Goal: Information Seeking & Learning: Learn about a topic

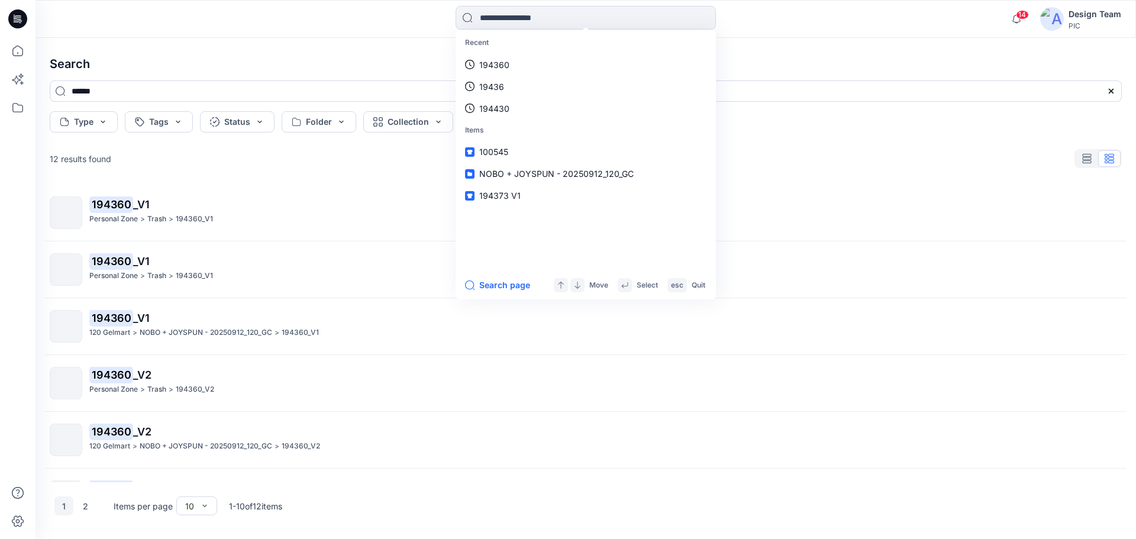
click at [204, 55] on h4 "Search" at bounding box center [585, 63] width 1091 height 33
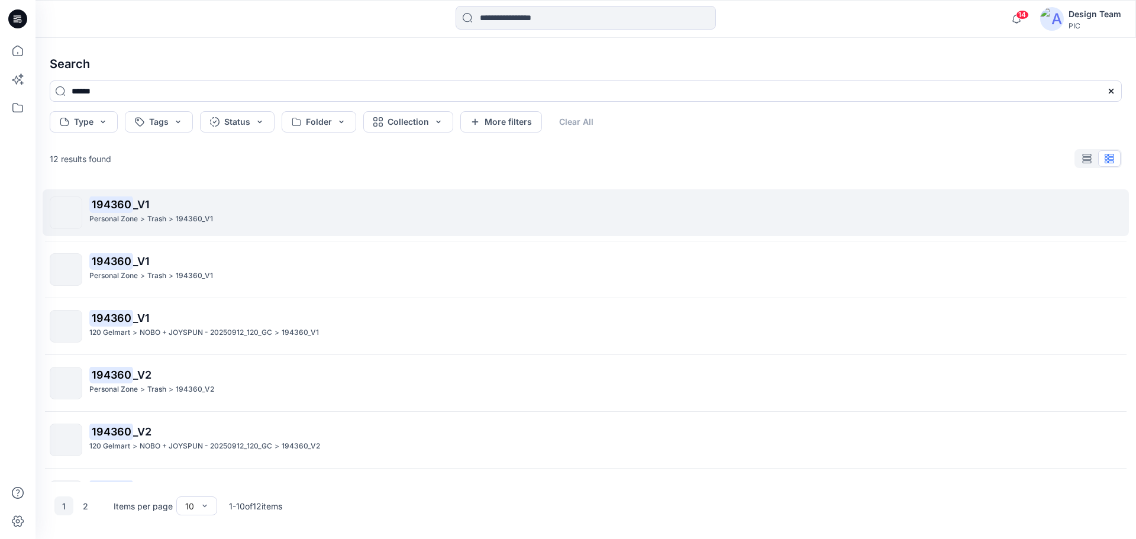
click at [201, 221] on p "194360_V1" at bounding box center [194, 219] width 37 height 12
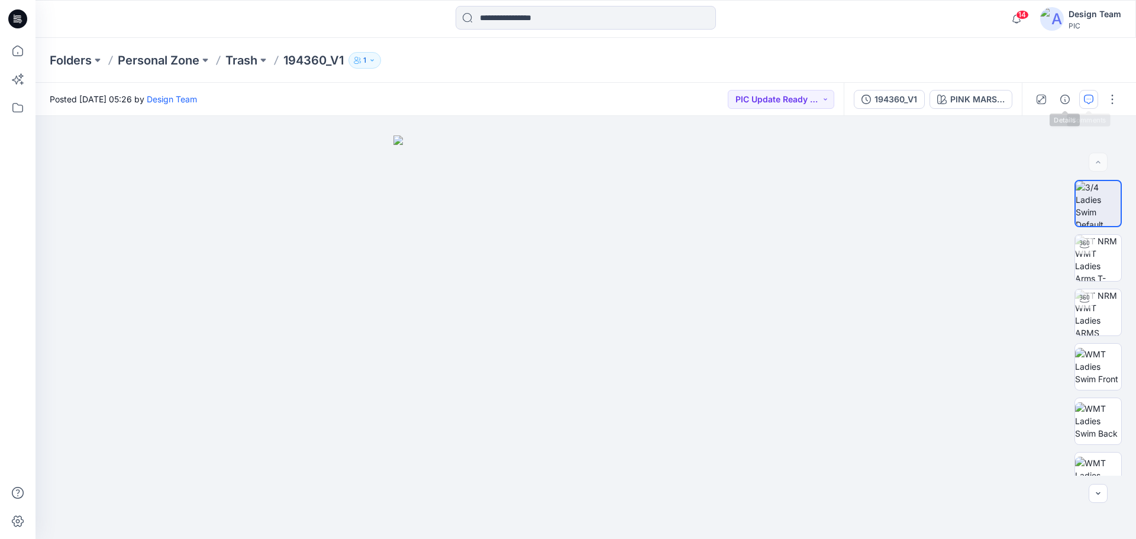
click at [1086, 98] on icon "button" at bounding box center [1088, 99] width 9 height 9
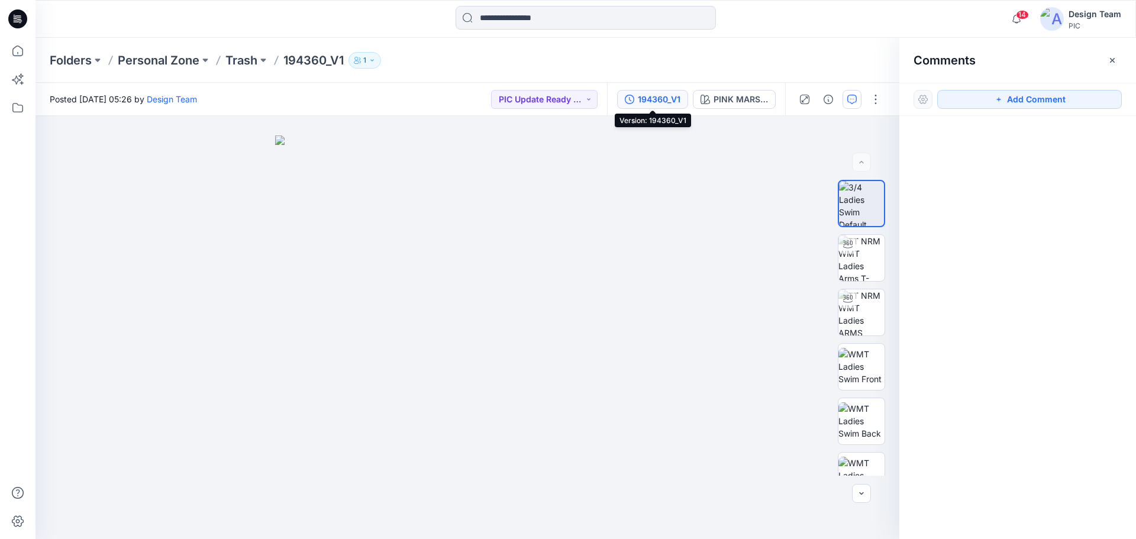
click at [664, 99] on div "194360_V1" at bounding box center [659, 99] width 43 height 13
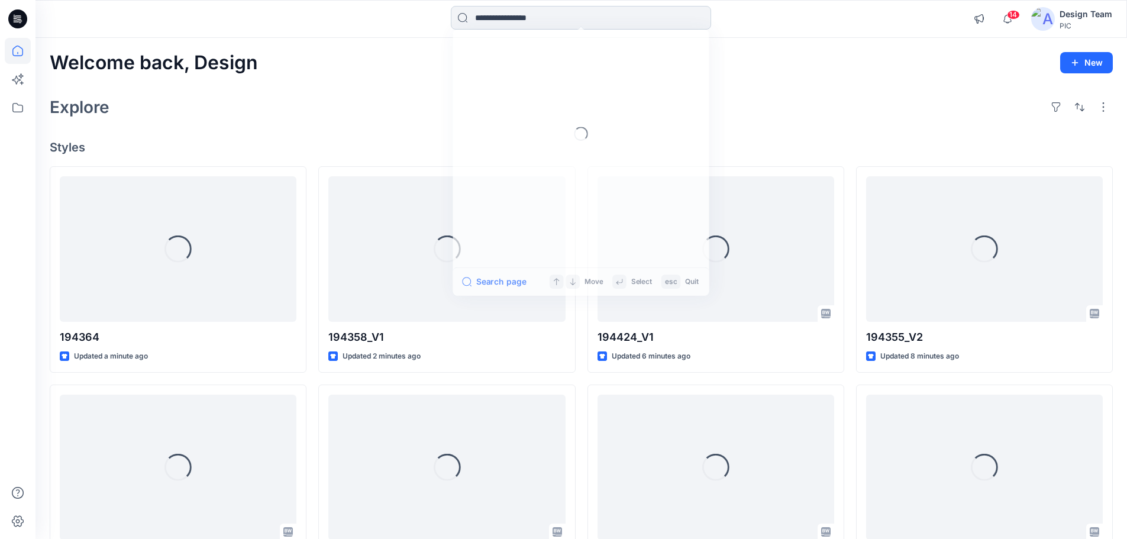
click at [516, 21] on input at bounding box center [581, 18] width 260 height 24
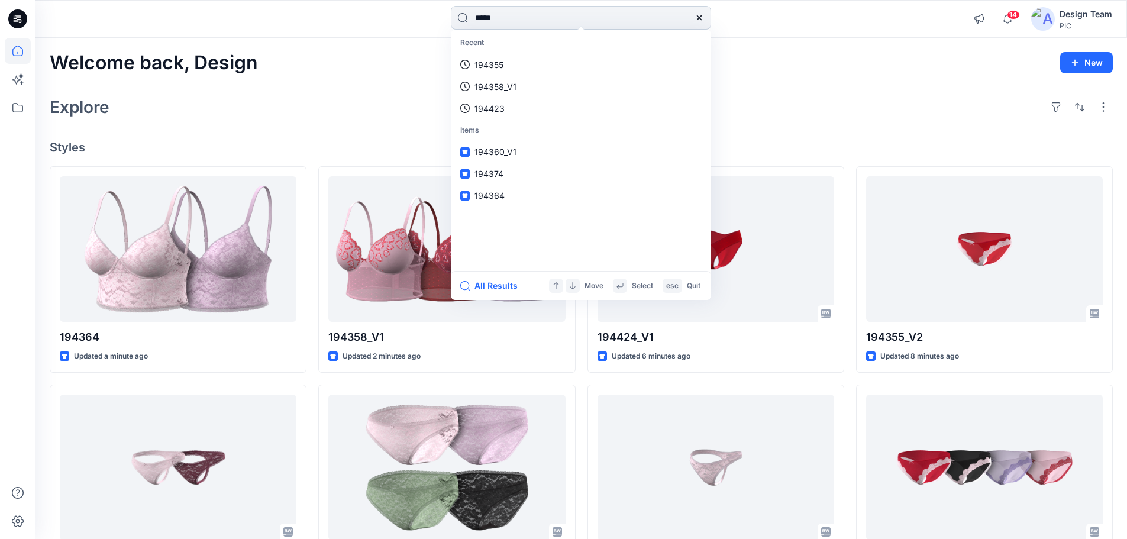
type input "******"
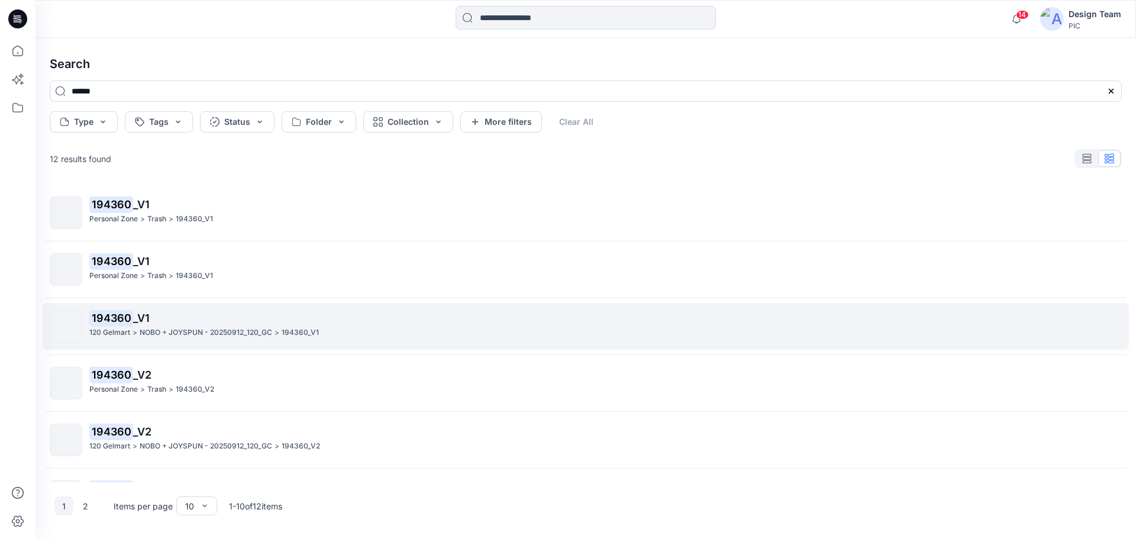
click at [156, 328] on p "NOBO + JOYSPUN - 20250912_120_GC" at bounding box center [206, 333] width 133 height 12
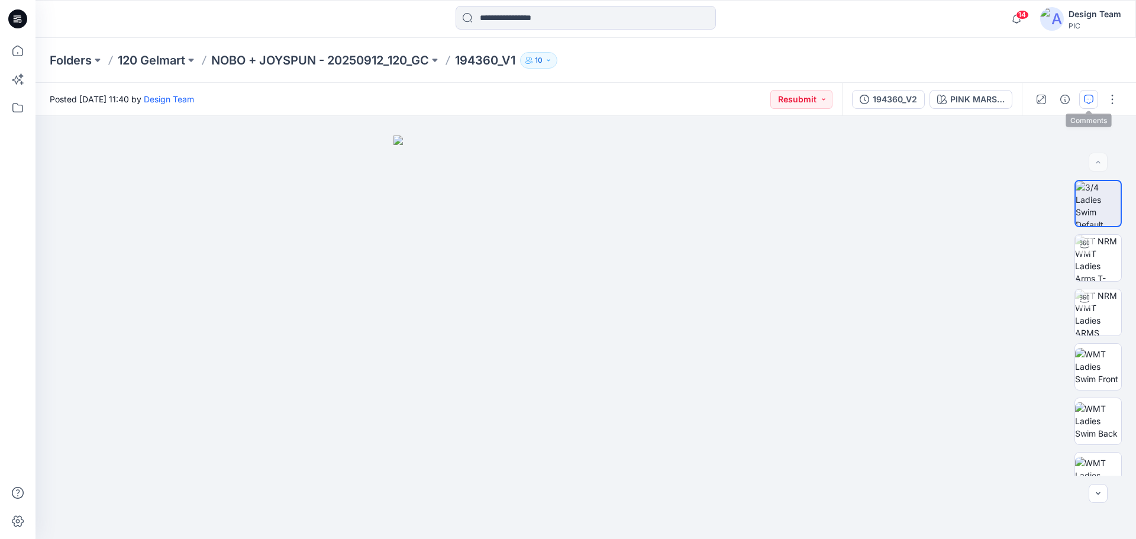
click at [1086, 102] on icon "button" at bounding box center [1088, 99] width 9 height 9
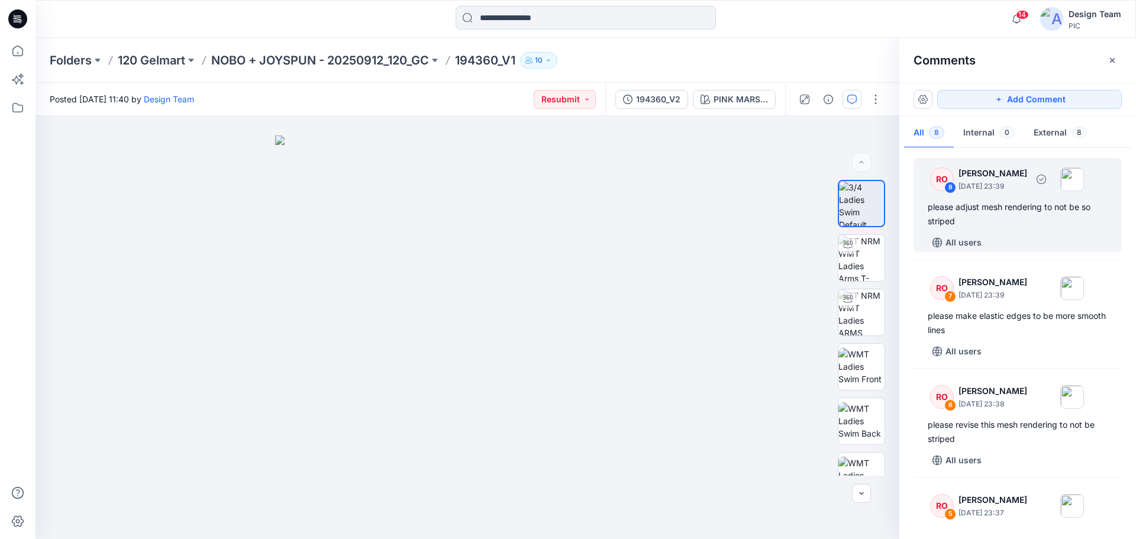
click at [1032, 214] on div "please adjust mesh rendering to not be so striped" at bounding box center [1018, 214] width 180 height 28
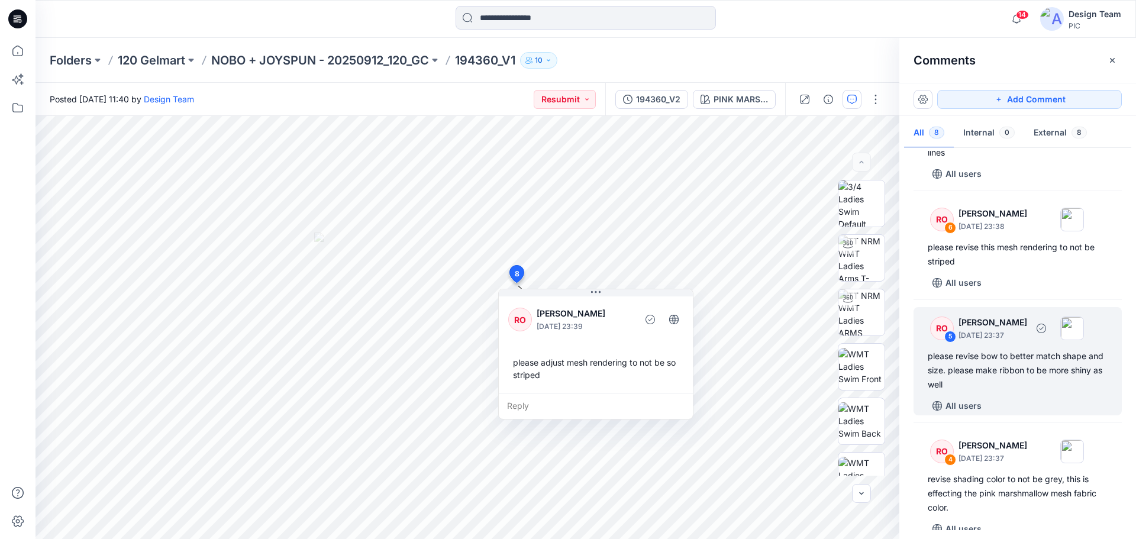
scroll to position [237, 0]
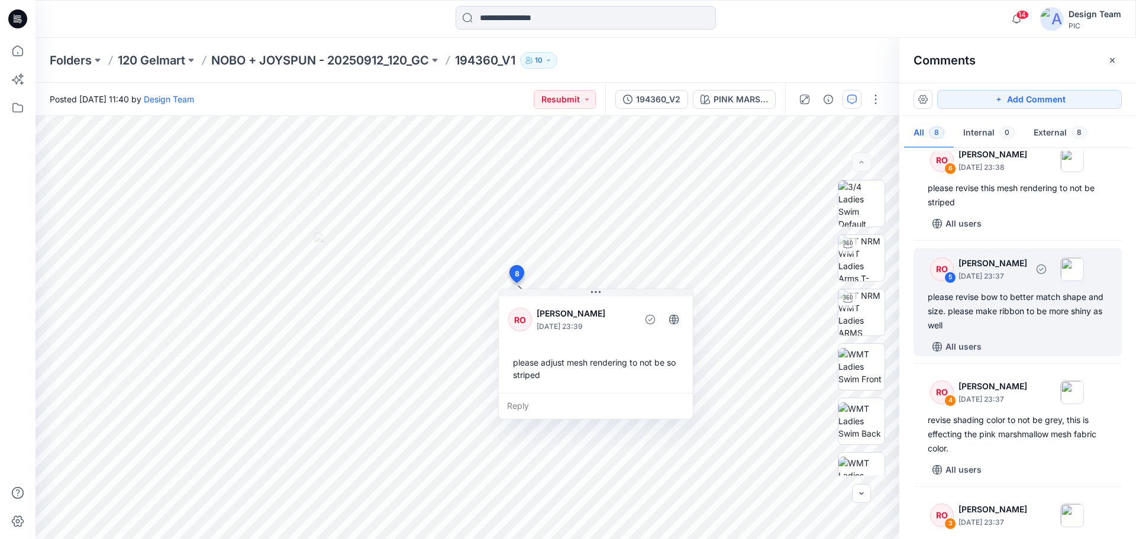
click at [1021, 314] on div "please revise bow to better match shape and size. please make ribbon to be more…" at bounding box center [1018, 311] width 180 height 43
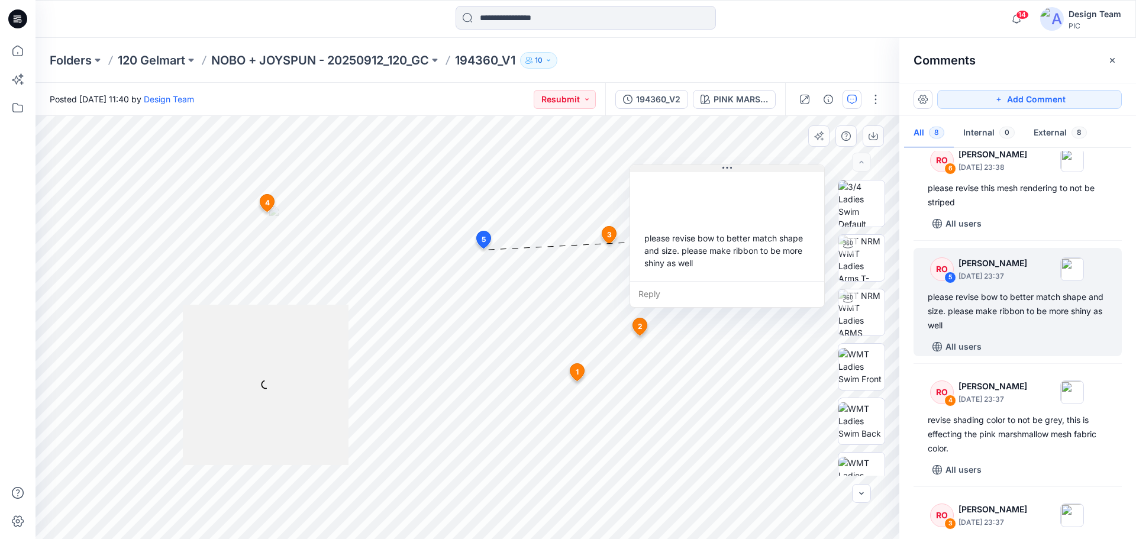
drag, startPoint x: 667, startPoint y: 250, endPoint x: 796, endPoint y: 168, distance: 153.0
click at [796, 168] on button at bounding box center [727, 168] width 194 height 7
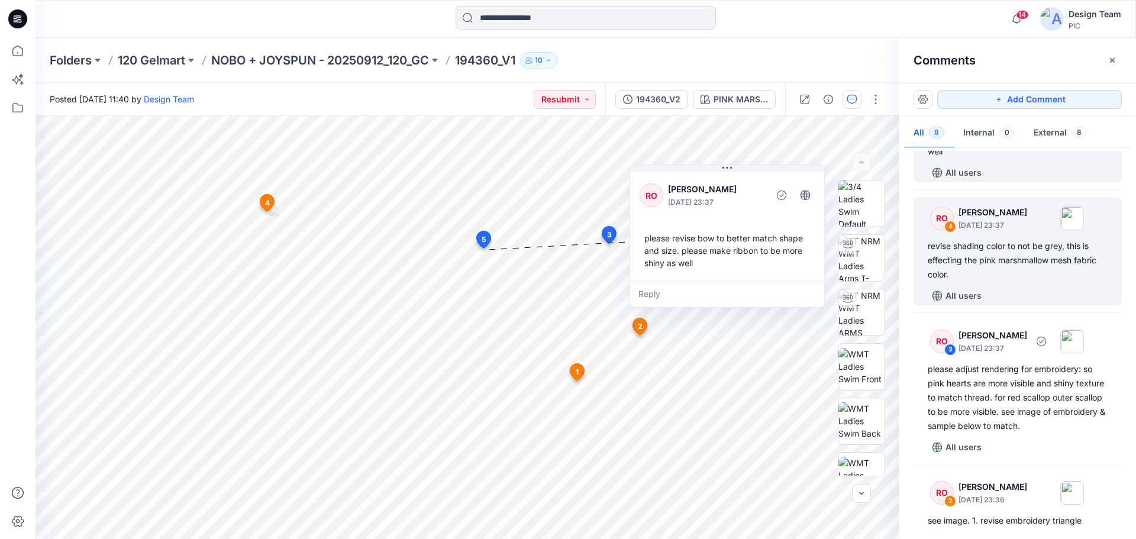
scroll to position [414, 0]
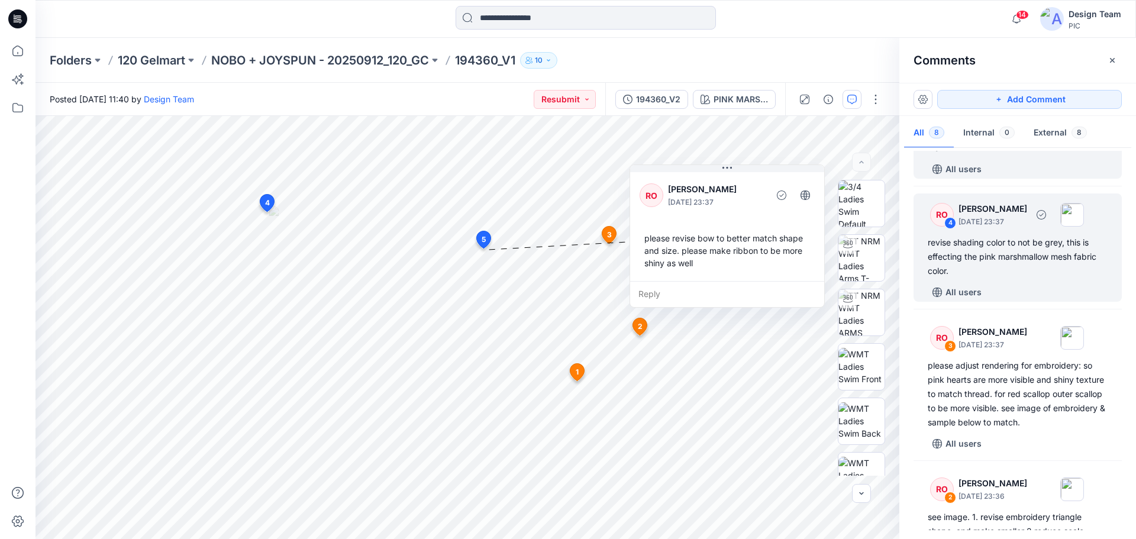
click at [1034, 250] on div "revise shading color to not be grey, this is effecting the pink marshmallow mes…" at bounding box center [1018, 256] width 180 height 43
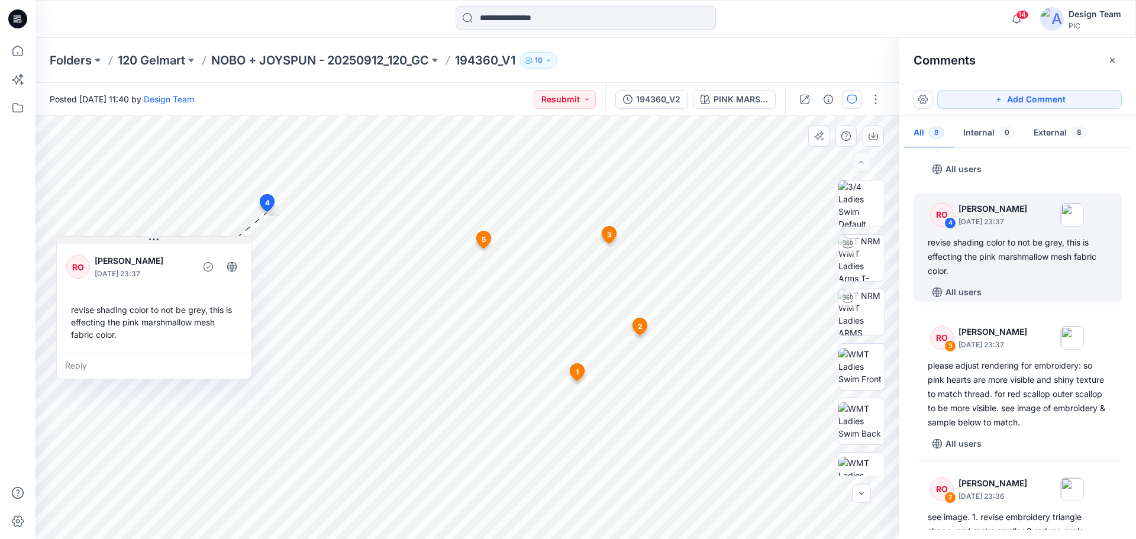
drag, startPoint x: 405, startPoint y: 220, endPoint x: 212, endPoint y: 238, distance: 193.1
click at [212, 238] on button at bounding box center [154, 240] width 194 height 7
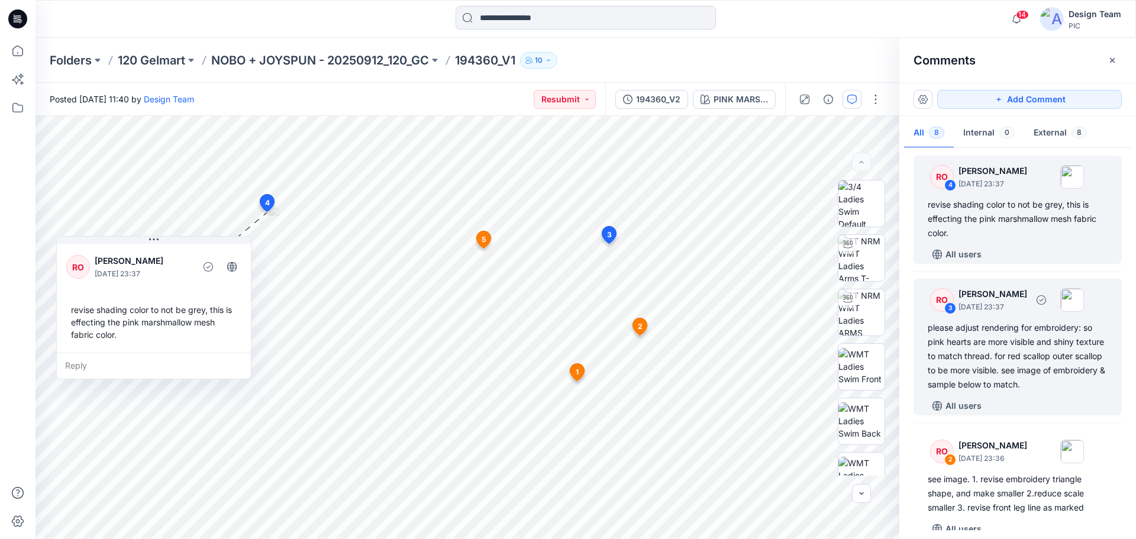
scroll to position [473, 0]
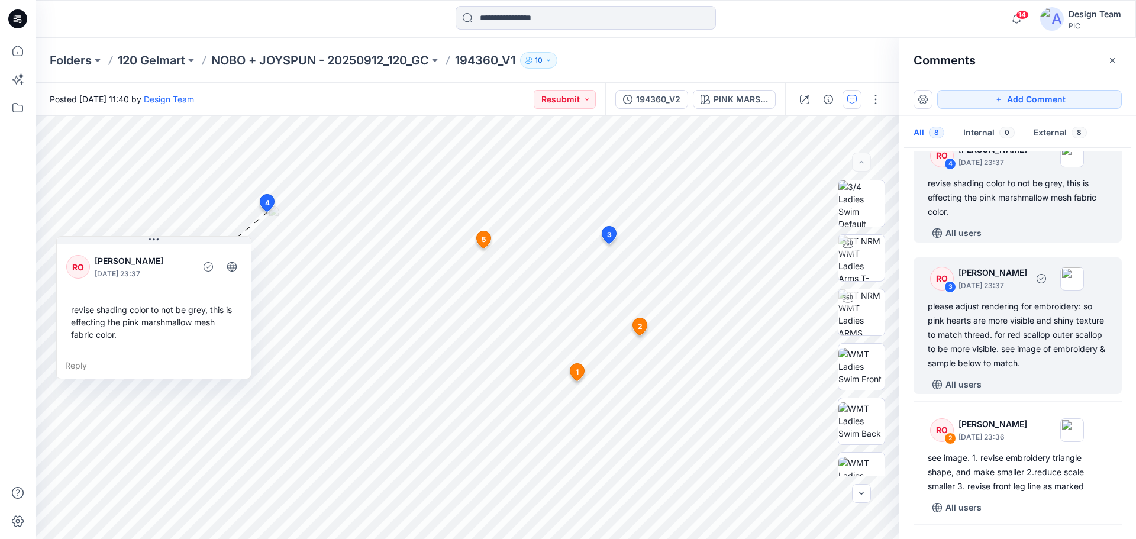
click at [1034, 332] on div "please adjust rendering for embroidery: so pink hearts are more visible and shi…" at bounding box center [1018, 334] width 180 height 71
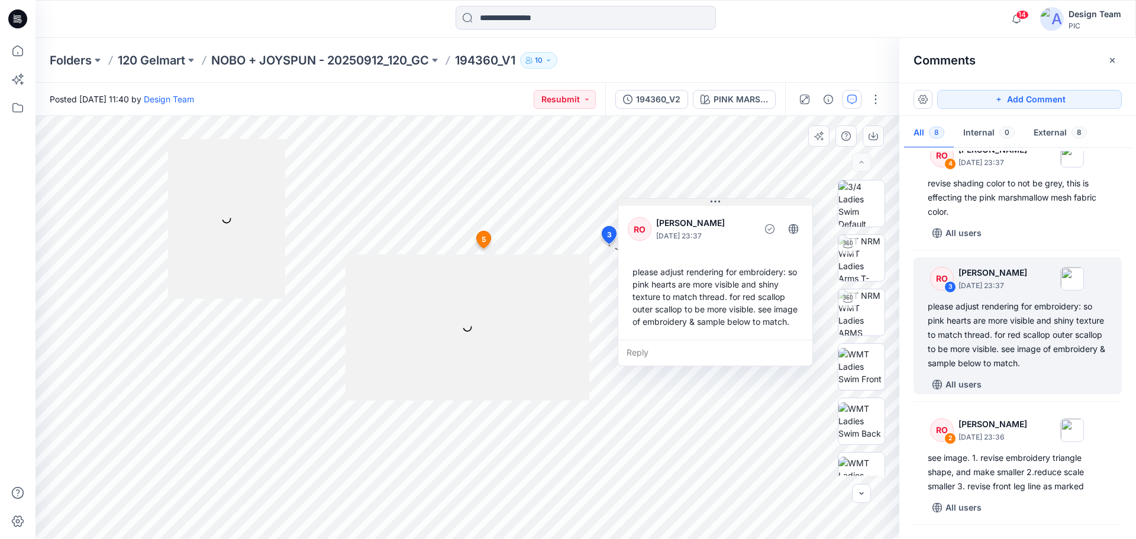
drag, startPoint x: 567, startPoint y: 260, endPoint x: 788, endPoint y: 155, distance: 244.3
click at [788, 199] on button at bounding box center [715, 202] width 194 height 7
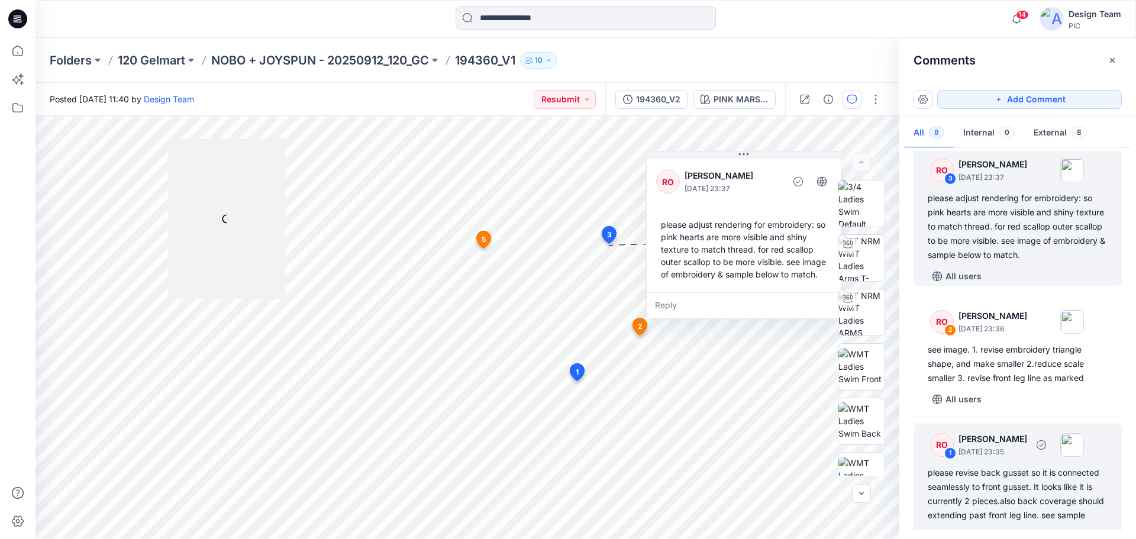
scroll to position [592, 0]
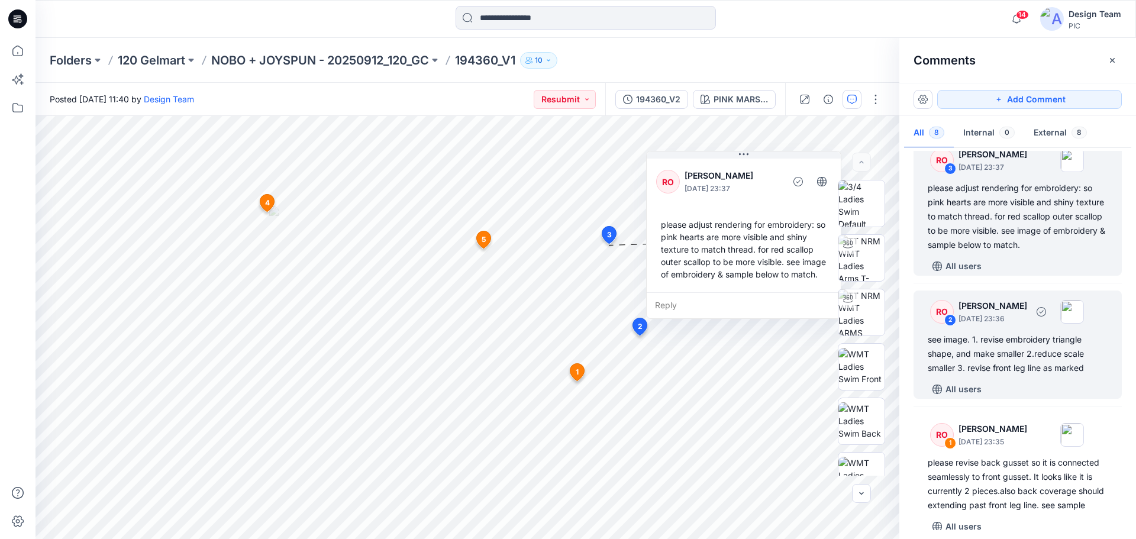
click at [1001, 349] on div "see image. 1. revise embroidery triangle shape, and make smaller 2.reduce scale…" at bounding box center [1018, 353] width 180 height 43
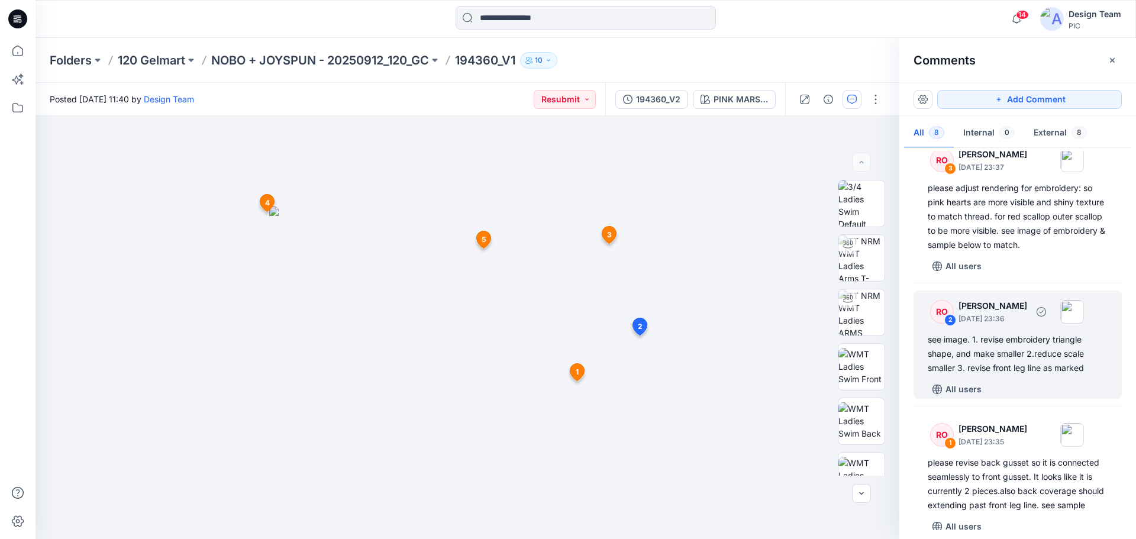
click at [1050, 337] on div "see image. 1. revise embroidery triangle shape, and make smaller 2.reduce scale…" at bounding box center [1018, 353] width 180 height 43
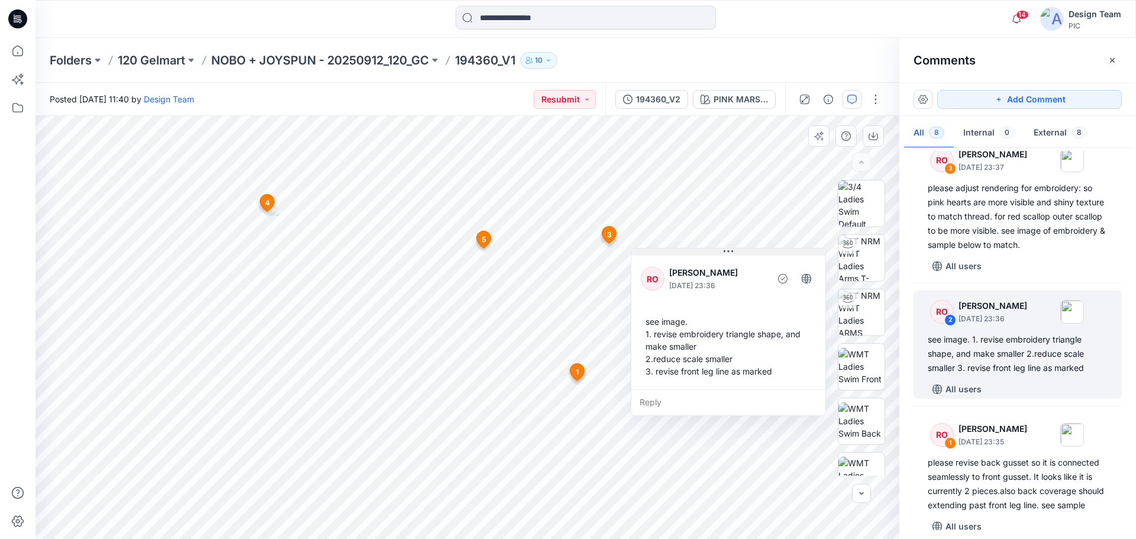
drag, startPoint x: 620, startPoint y: 217, endPoint x: 776, endPoint y: 252, distance: 159.5
click at [776, 252] on button at bounding box center [728, 251] width 194 height 7
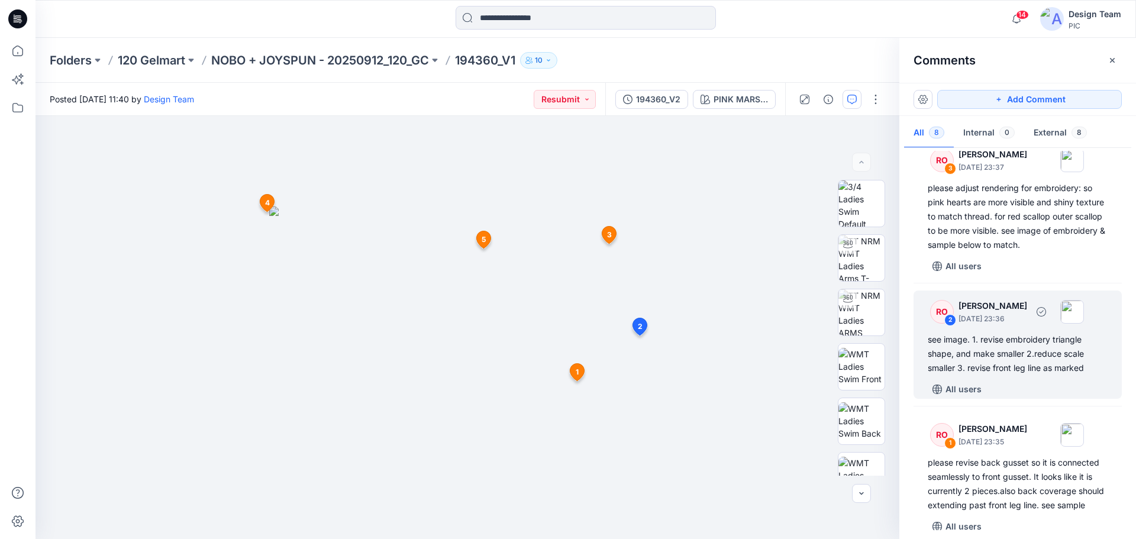
click at [1008, 357] on div "see image. 1. revise embroidery triangle shape, and make smaller 2.reduce scale…" at bounding box center [1018, 353] width 180 height 43
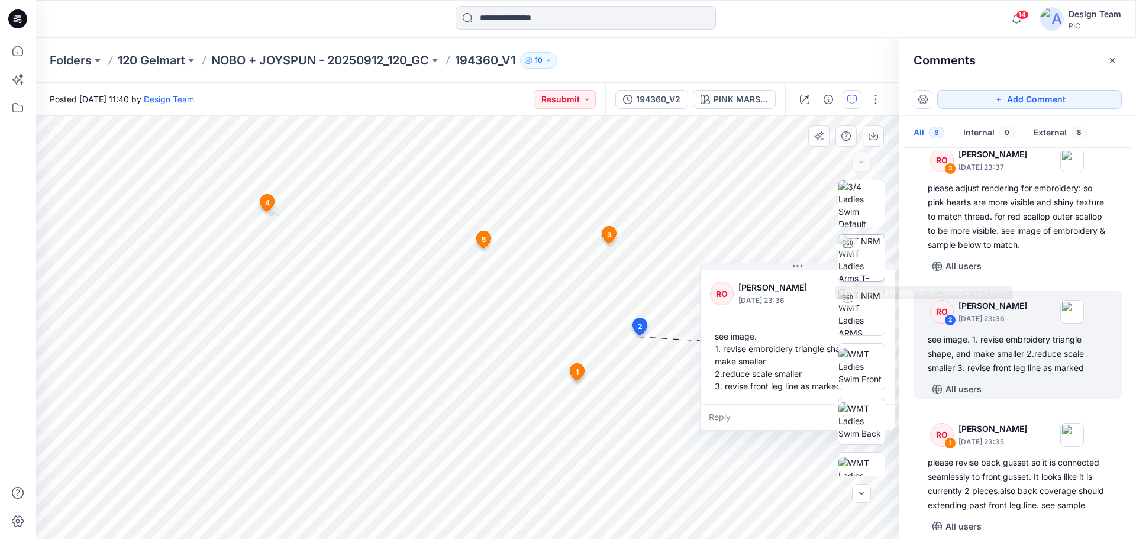
drag, startPoint x: 593, startPoint y: 216, endPoint x: 874, endPoint y: 267, distance: 286.2
click at [874, 267] on div "BW PINK MARSHMELLOW Loading... Material Properties Loading... 9 1 RO Raquel Ort…" at bounding box center [467, 327] width 864 height 423
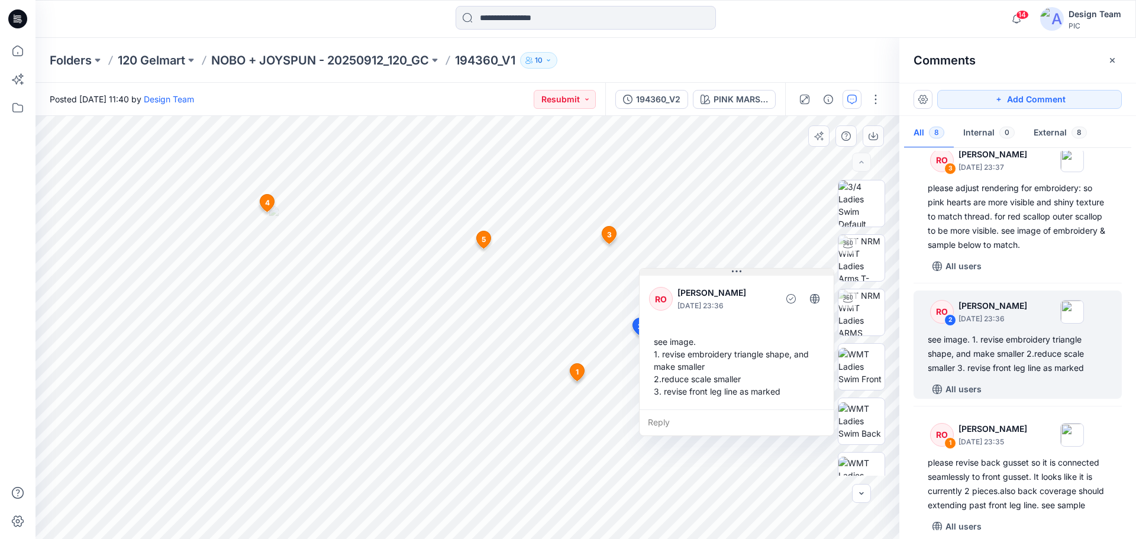
drag, startPoint x: 767, startPoint y: 272, endPoint x: 679, endPoint y: 275, distance: 88.2
click at [679, 275] on button at bounding box center [737, 272] width 194 height 7
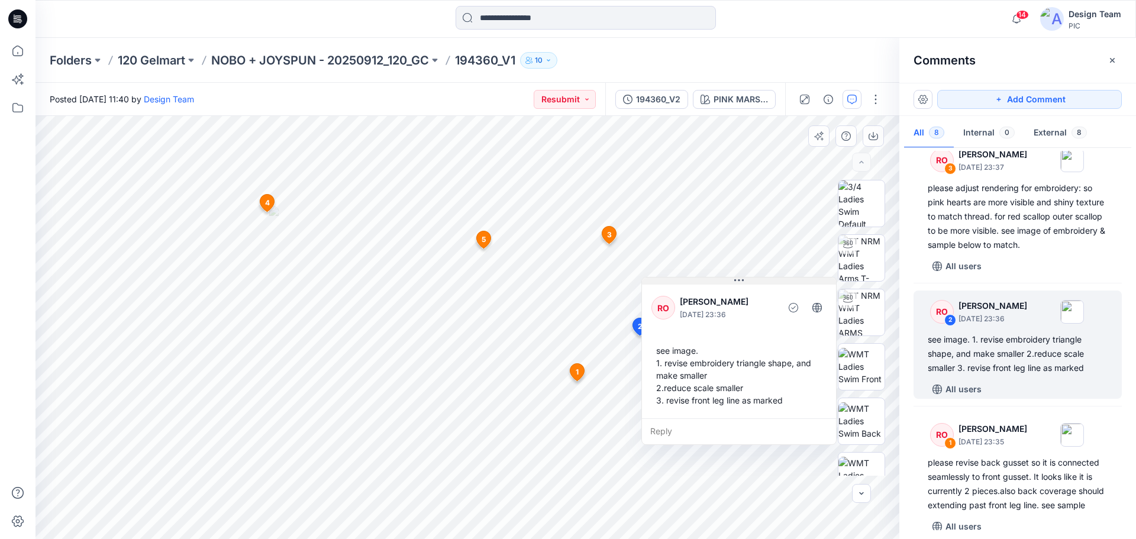
drag, startPoint x: 755, startPoint y: 271, endPoint x: 757, endPoint y: 280, distance: 9.2
click at [757, 280] on button at bounding box center [739, 280] width 194 height 7
drag, startPoint x: 682, startPoint y: 282, endPoint x: 682, endPoint y: 290, distance: 7.7
click at [682, 290] on button at bounding box center [739, 288] width 194 height 7
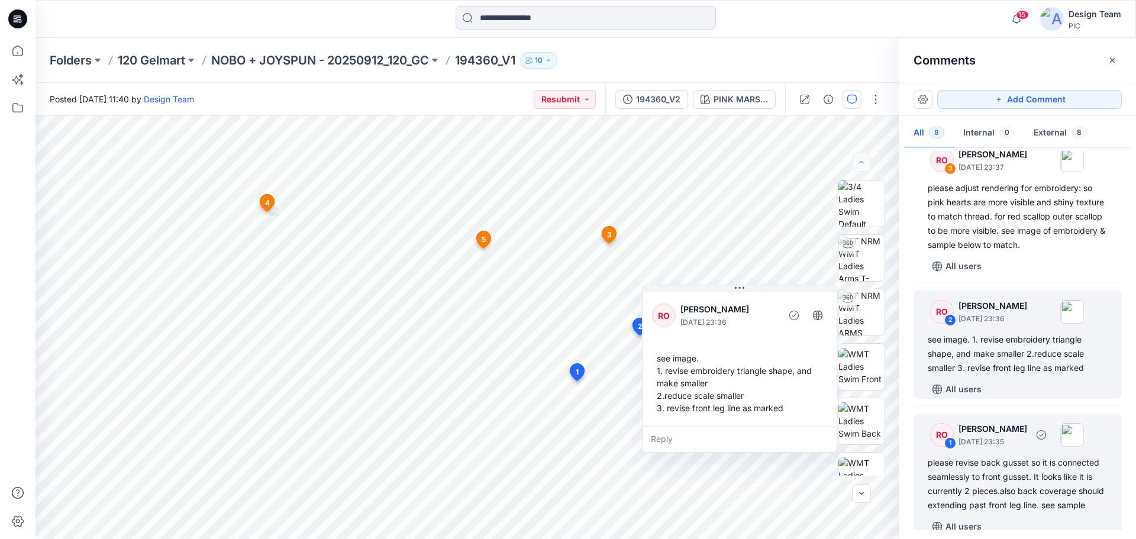
scroll to position [619, 0]
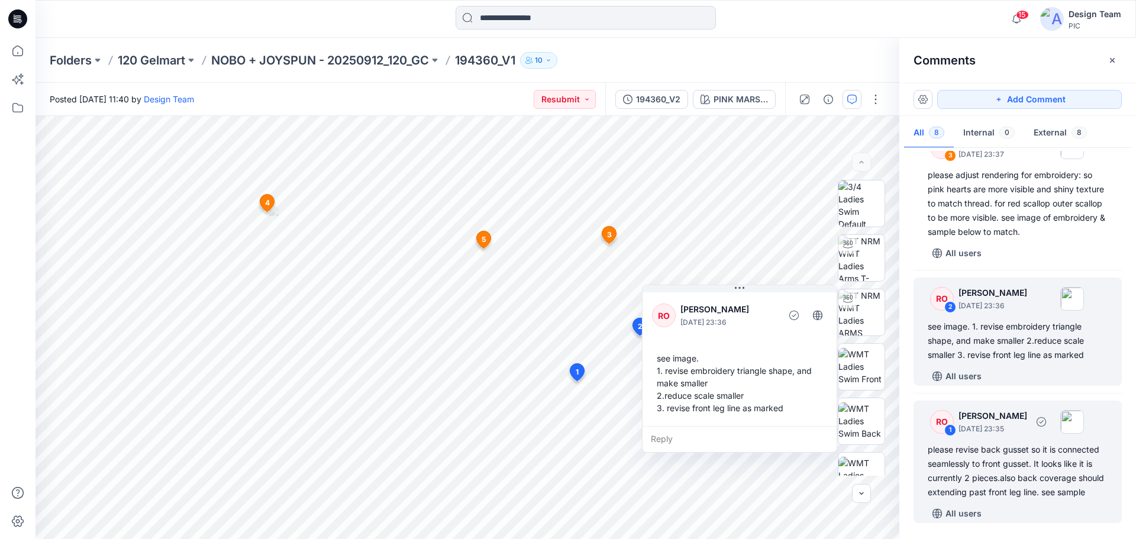
click at [1007, 467] on div "please revise back gusset so it is connected seamlessly to front gusset. It loo…" at bounding box center [1018, 471] width 180 height 57
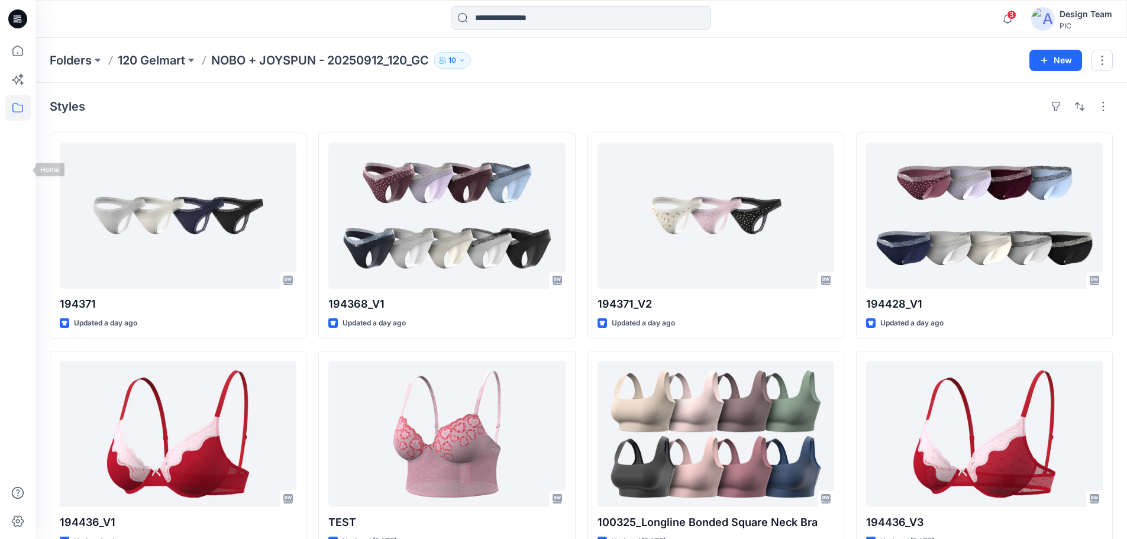
scroll to position [118, 0]
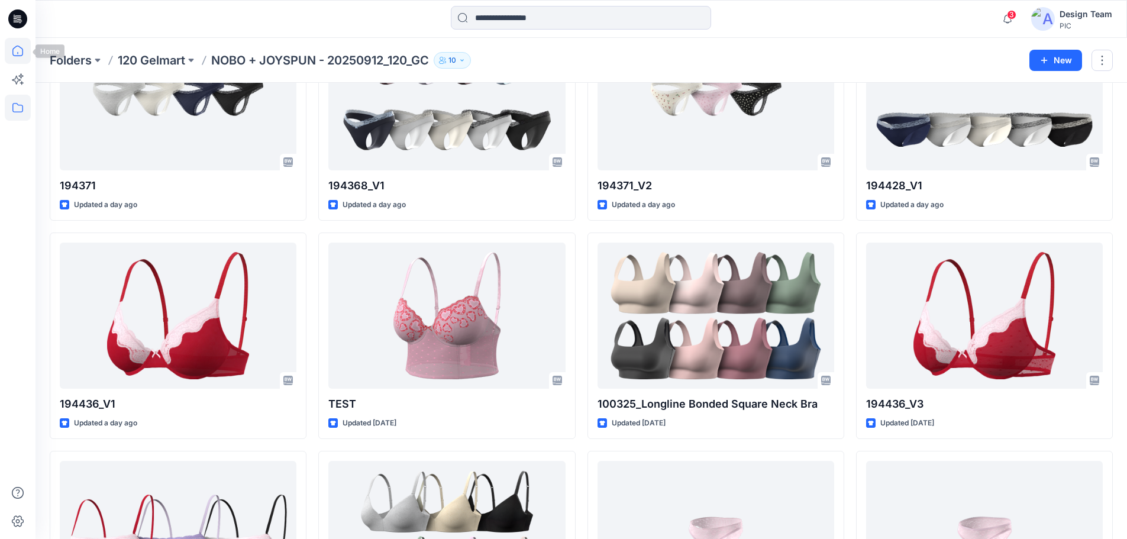
click at [29, 50] on icon at bounding box center [18, 51] width 26 height 26
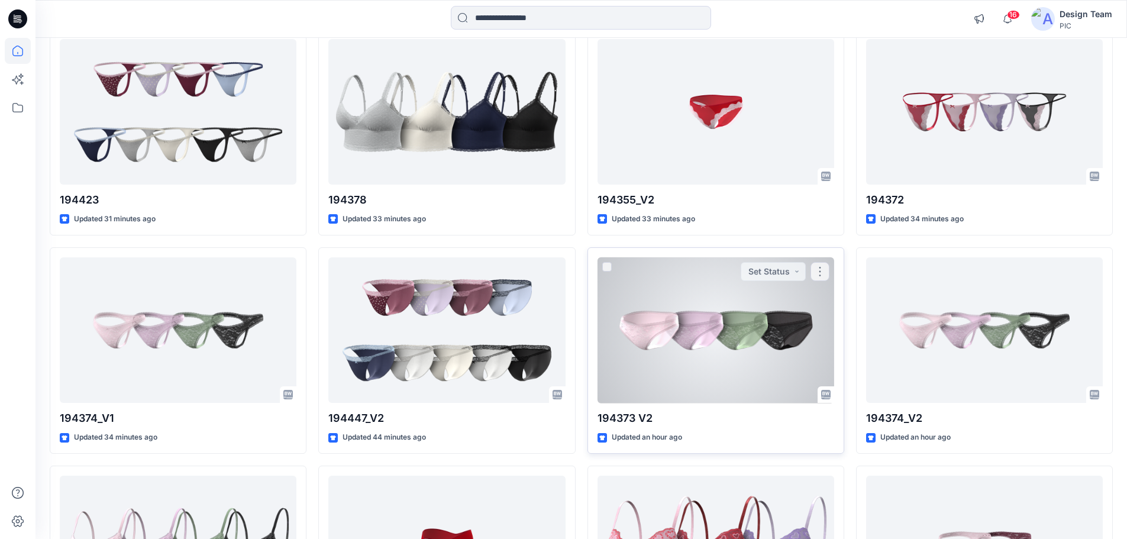
scroll to position [237, 0]
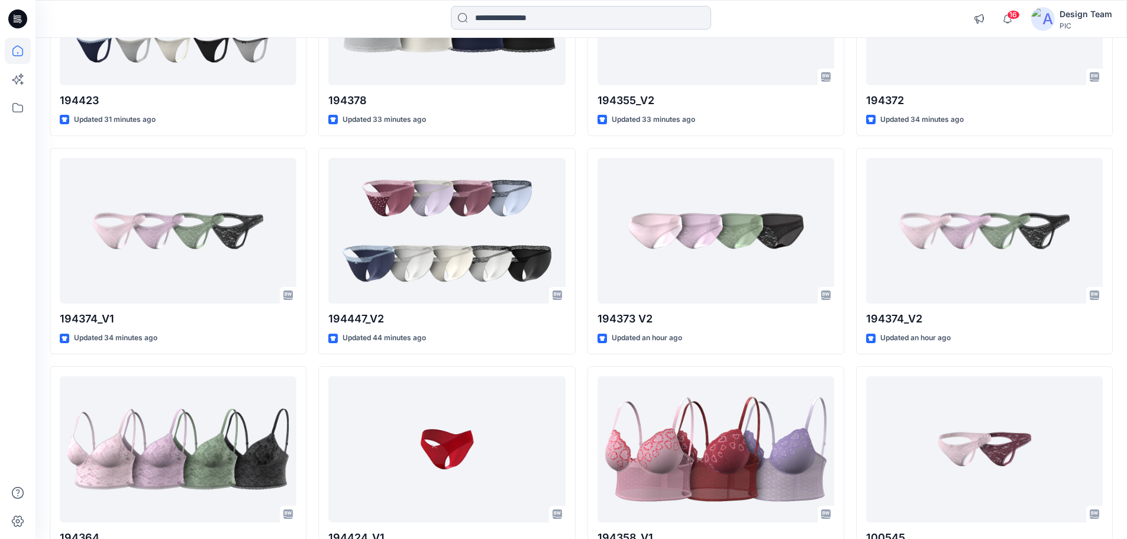
click at [594, 28] on input at bounding box center [581, 18] width 260 height 24
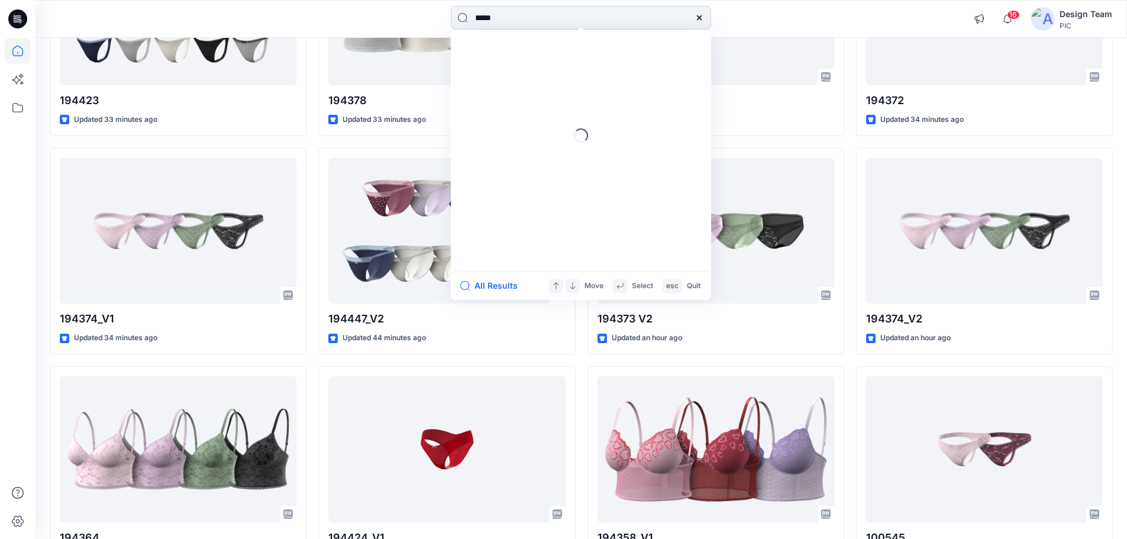
type input "******"
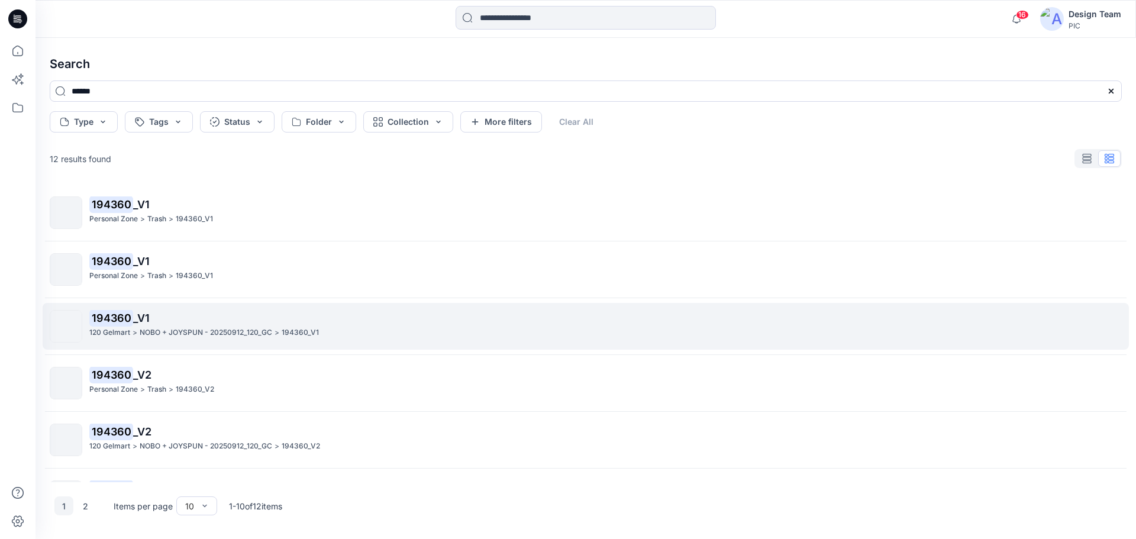
click at [195, 330] on p "NOBO + JOYSPUN - 20250912_120_GC" at bounding box center [206, 333] width 133 height 12
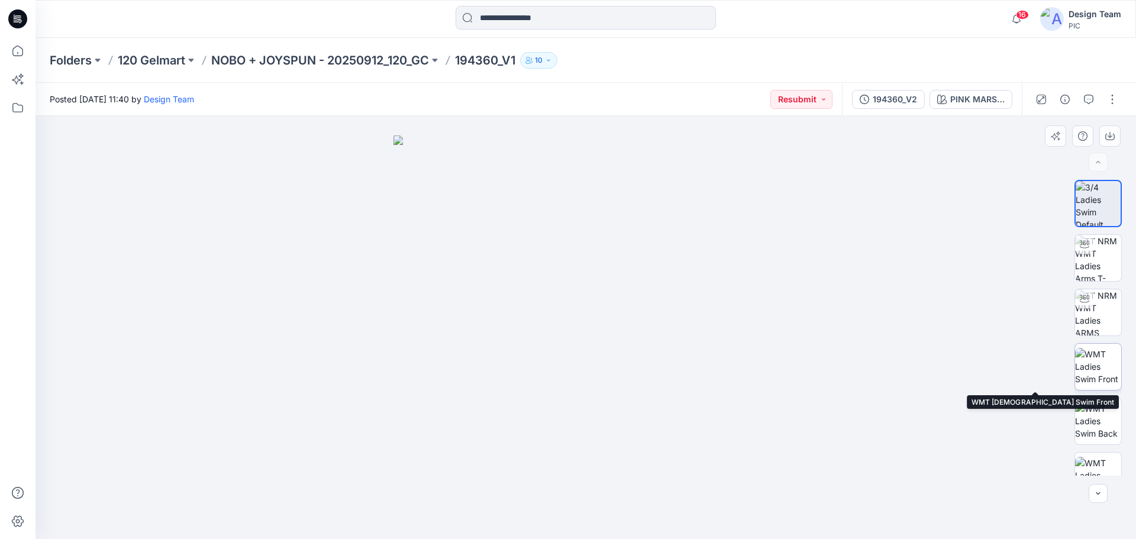
scroll to position [237, 0]
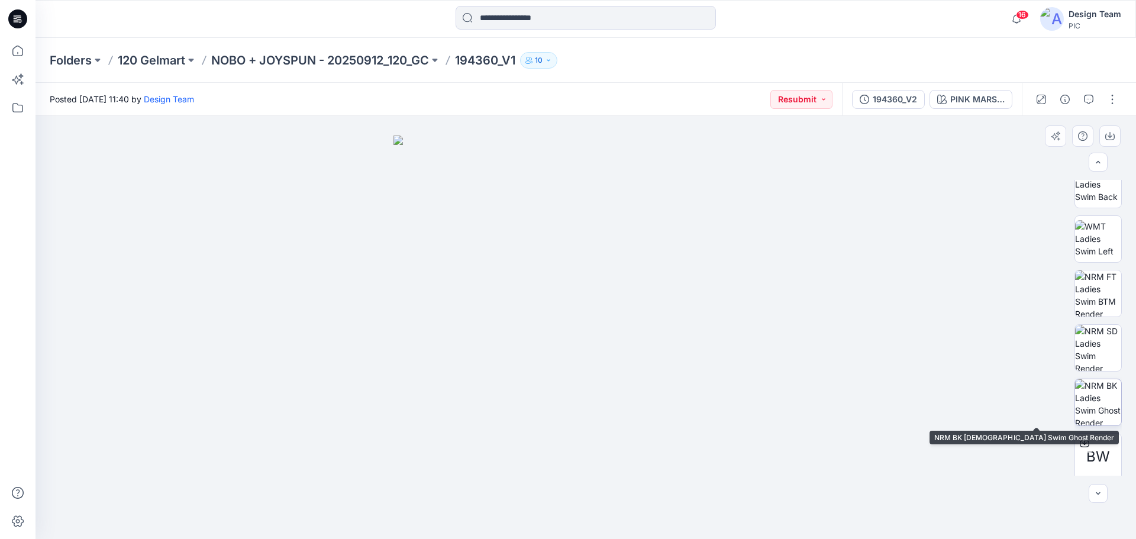
click at [1103, 408] on img at bounding box center [1098, 402] width 46 height 46
